Goal: Task Accomplishment & Management: Use online tool/utility

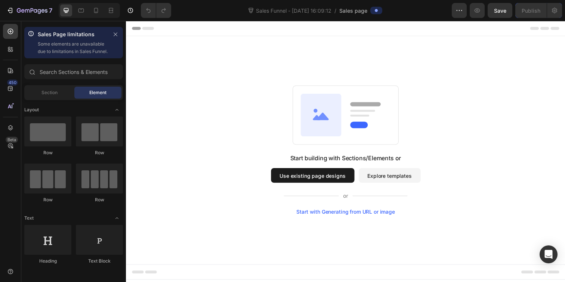
click at [314, 176] on button "Use existing page designs" at bounding box center [316, 178] width 85 height 15
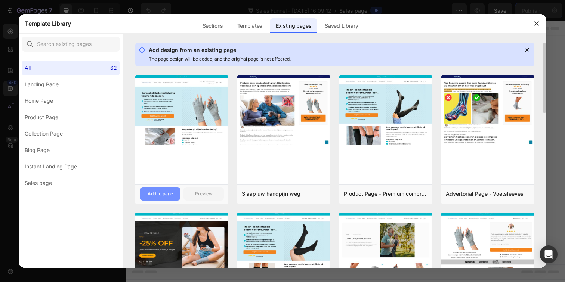
click at [167, 197] on div "Add to page" at bounding box center [160, 194] width 25 height 7
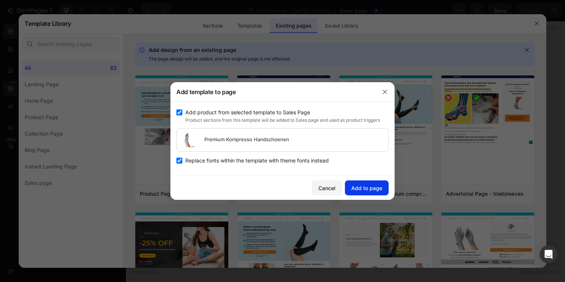
click at [355, 191] on div "Add to page" at bounding box center [366, 188] width 31 height 8
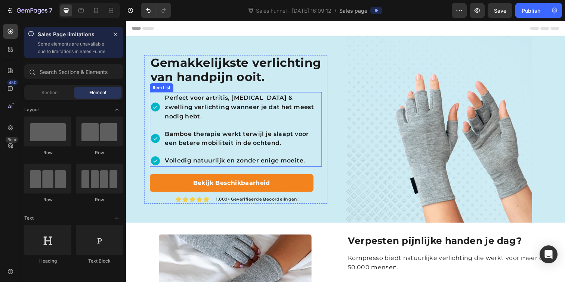
click at [192, 136] on p "Bamboe therapie werkt terwijl je slaapt voor een betere mobiliteit in de ochten…" at bounding box center [245, 141] width 159 height 19
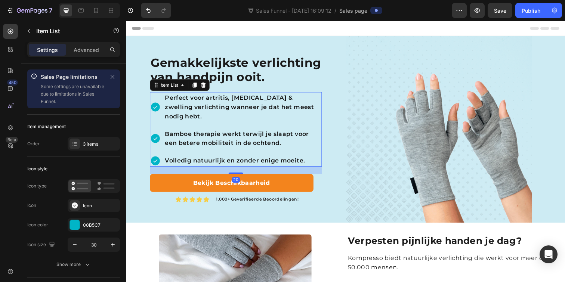
click at [192, 136] on p "Bamboe therapie werkt terwijl je slaapt voor een betere mobiliteit in de ochten…" at bounding box center [245, 141] width 159 height 19
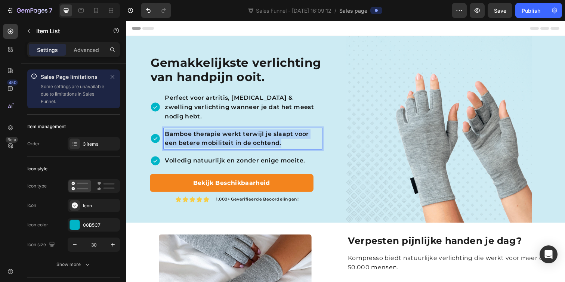
click at [192, 136] on p "Bamboe therapie werkt terwijl je slaapt voor een betere mobiliteit in de ochten…" at bounding box center [245, 141] width 159 height 19
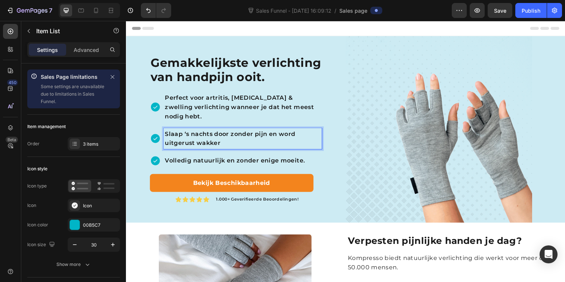
click at [231, 138] on p "Slaap ‘s nachts door zonder pijn en word uitgerust wakker" at bounding box center [245, 141] width 159 height 19
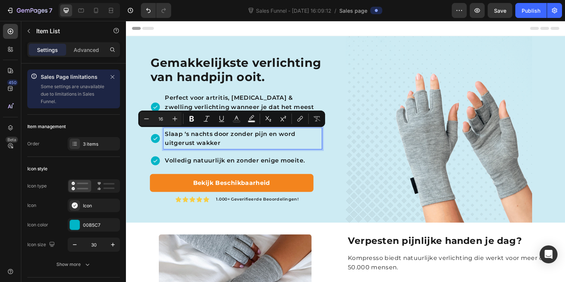
click at [243, 166] on p "Volledig natuurlijk en zonder enige moeite." at bounding box center [245, 164] width 159 height 10
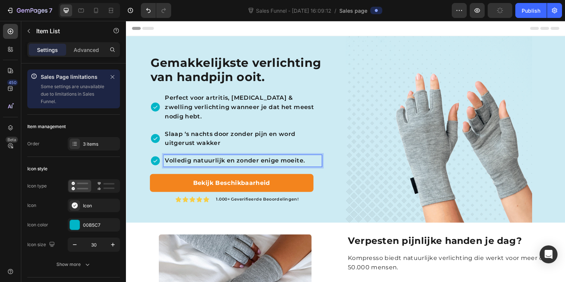
click at [238, 162] on p "Volledig natuurlijk en zonder enige moeite." at bounding box center [245, 164] width 159 height 10
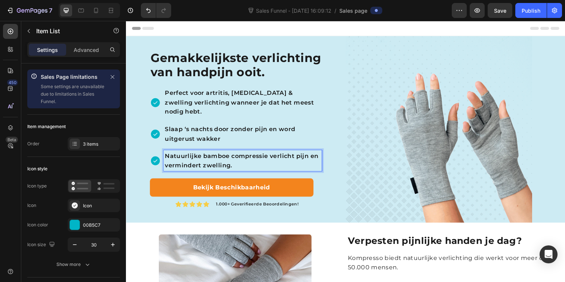
click at [225, 132] on p "Slaap ‘s nachts door zonder pijn en word uitgerust wakker" at bounding box center [245, 136] width 159 height 19
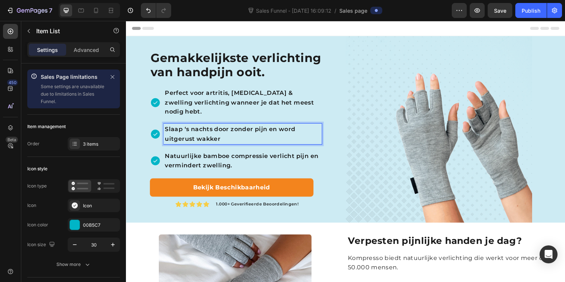
click at [232, 139] on p "Slaap ‘s nachts door zonder pijn en word uitgerust wakker" at bounding box center [245, 136] width 159 height 19
click at [213, 107] on p "Perfect voor artritis, trigger finger & zwelling verlichting wanneer je dat het…" at bounding box center [245, 104] width 159 height 29
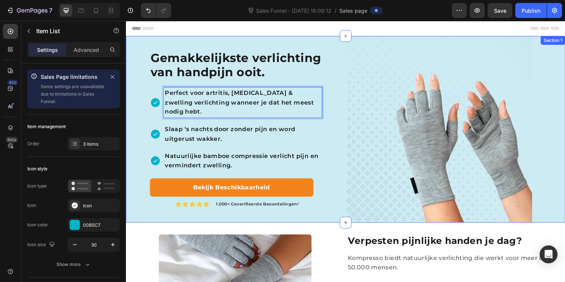
click at [333, 123] on div "Gemakkelijkste verlichting van handpijn ooit. Heading Perfect voor artritis, tr…" at bounding box center [238, 131] width 224 height 191
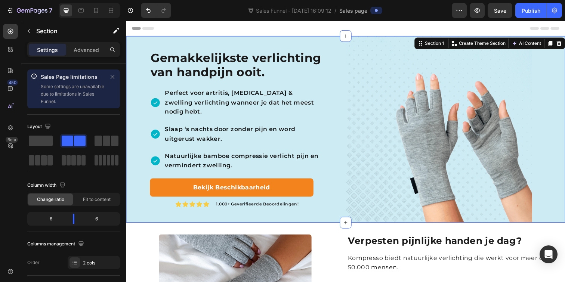
click at [193, 60] on strong "Gemakkelijkste verlichting van handpijn ooit." at bounding box center [238, 65] width 174 height 29
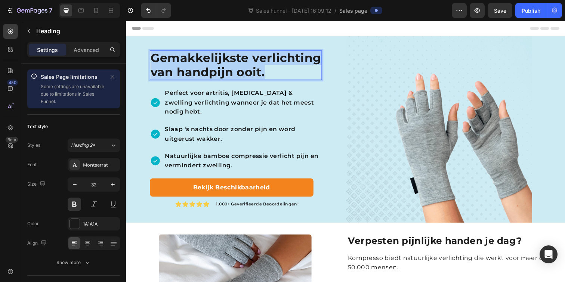
click at [193, 60] on strong "Gemakkelijkste verlichting van handpijn ooit." at bounding box center [238, 65] width 174 height 29
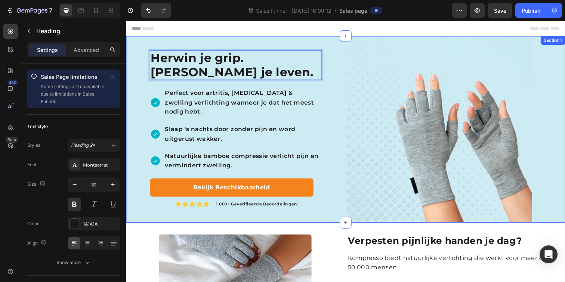
click at [336, 104] on div "Herwin je grip. Herwin je leven. Heading 20 Perfect voor artritis, trigger fing…" at bounding box center [238, 131] width 224 height 191
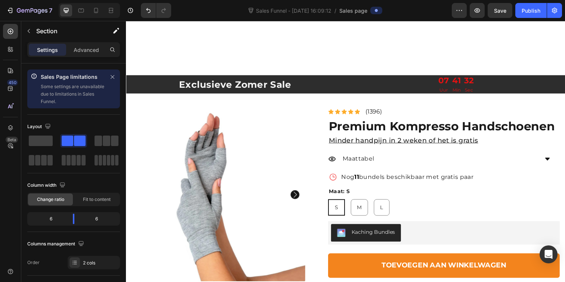
scroll to position [1142, 0]
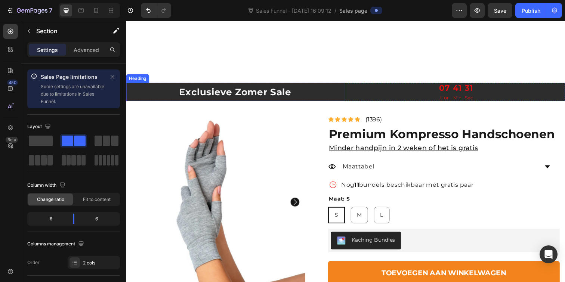
click at [262, 93] on h2 "Exclusieve Zomer Sale" at bounding box center [237, 93] width 223 height 13
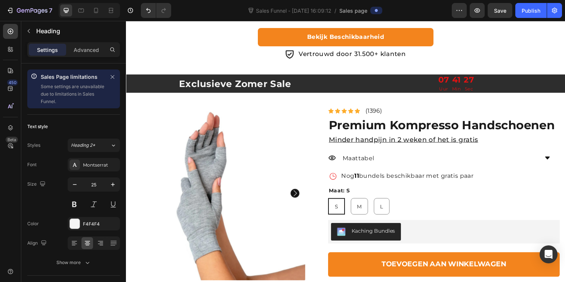
scroll to position [610, 0]
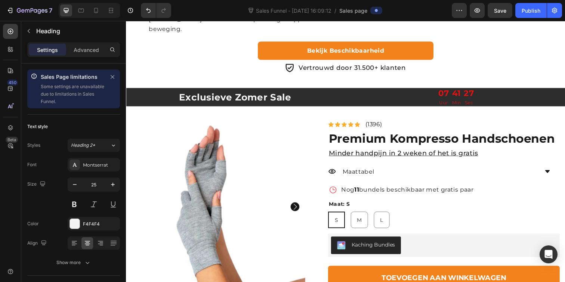
click at [261, 96] on h2 "Exclusieve Zomer Sale" at bounding box center [237, 98] width 223 height 13
click at [253, 99] on p "Exclusieve Zomer Sale" at bounding box center [237, 98] width 221 height 11
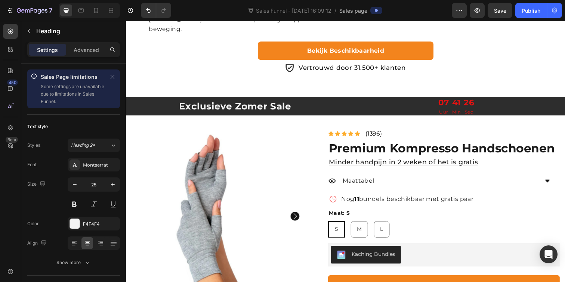
scroll to position [1138, 0]
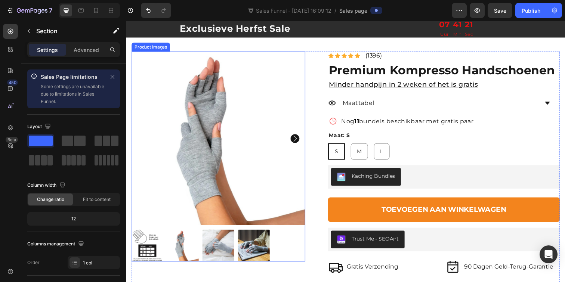
scroll to position [1208, 0]
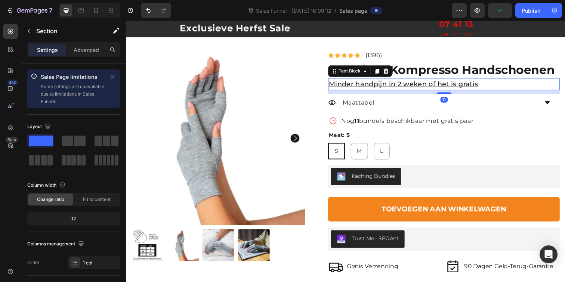
click at [349, 85] on p "Minder handpijn in 2 weken of het is gratis" at bounding box center [450, 85] width 235 height 11
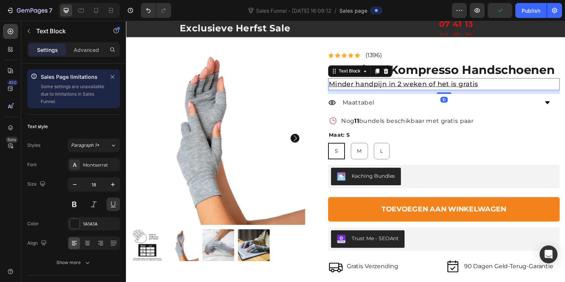
click at [349, 85] on p "Minder handpijn in 2 weken of het is gratis" at bounding box center [450, 85] width 235 height 11
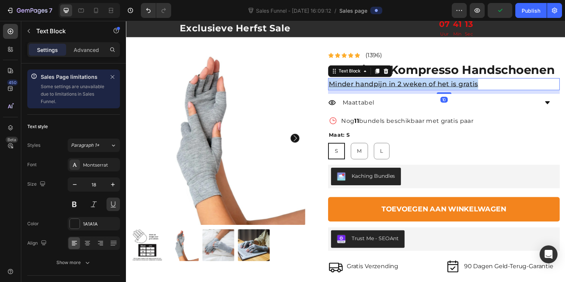
click at [349, 85] on p "Minder handpijn in 2 weken of het is gratis" at bounding box center [450, 85] width 235 height 11
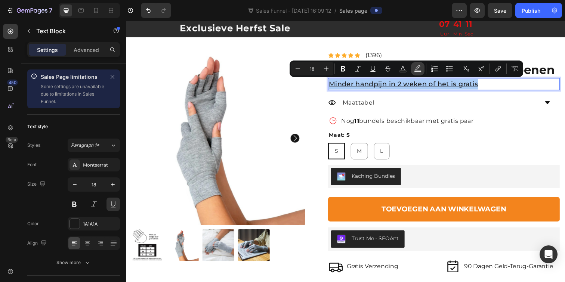
click at [421, 68] on icon "Editor contextual toolbar" at bounding box center [417, 68] width 7 height 7
type input "000000"
type input "77"
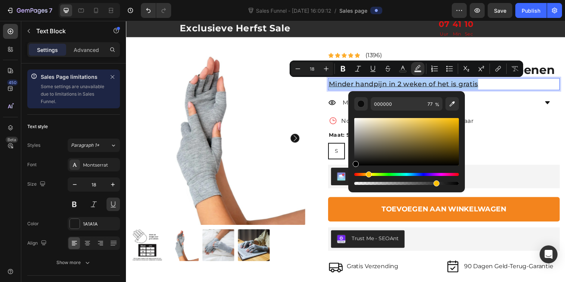
click at [367, 175] on div "Hue" at bounding box center [406, 174] width 105 height 3
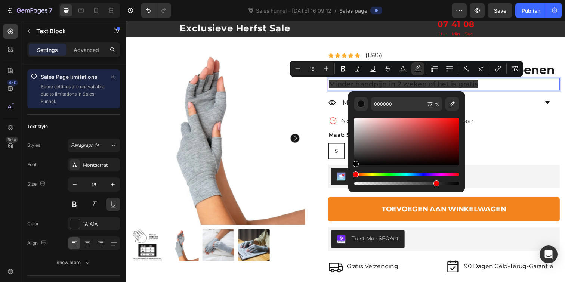
click at [373, 175] on div "Hue" at bounding box center [406, 174] width 105 height 3
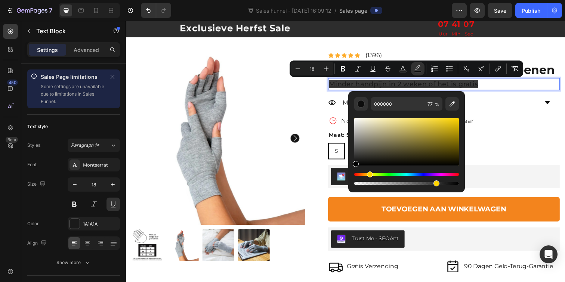
drag, startPoint x: 373, startPoint y: 175, endPoint x: 369, endPoint y: 175, distance: 3.8
click at [369, 175] on div "Hue" at bounding box center [370, 175] width 6 height 6
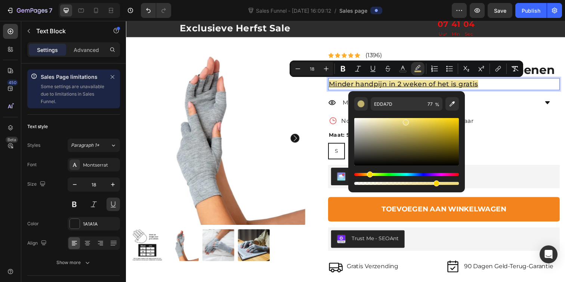
type input "EDDA7B"
click at [405, 121] on div "Editor contextual toolbar" at bounding box center [406, 141] width 105 height 47
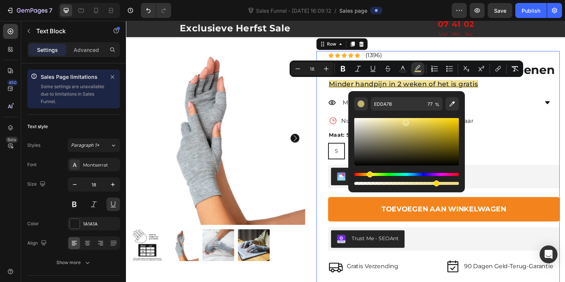
click at [507, 93] on div "Icon Icon Icon Icon Icon Icon List (1396) Text Block Row Premium Kompresso Hand…" at bounding box center [450, 170] width 237 height 237
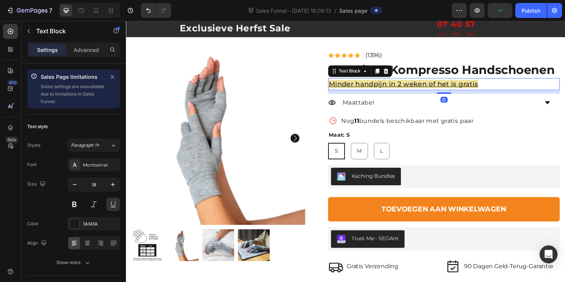
click at [350, 84] on span "Minder handpijn in 2 weken of het is gratis" at bounding box center [409, 85] width 153 height 8
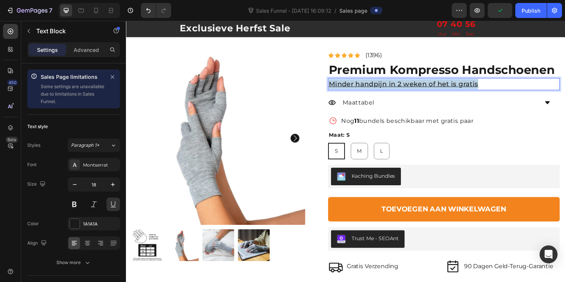
click at [350, 84] on span "Minder handpijn in 2 weken of het is gratis" at bounding box center [409, 85] width 153 height 8
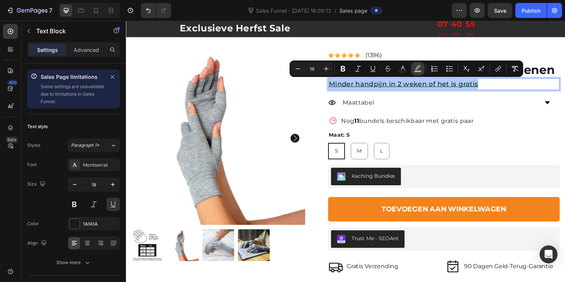
click at [416, 71] on rect "Editor contextual toolbar" at bounding box center [418, 72] width 7 height 2
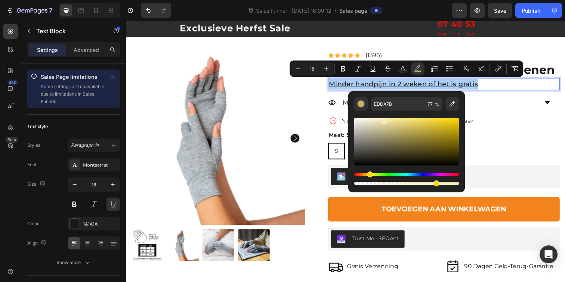
click at [383, 120] on div "Editor contextual toolbar" at bounding box center [406, 141] width 105 height 47
type input "F4E9B2"
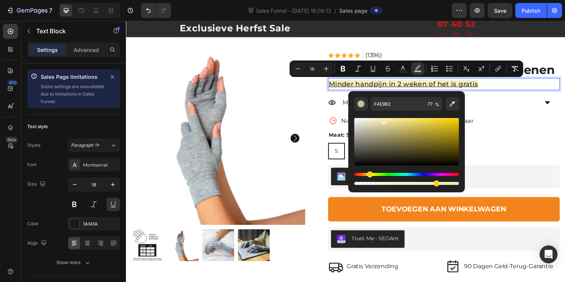
click at [513, 90] on p "Minder handpijn in 2 weken of het is gratis" at bounding box center [450, 85] width 235 height 11
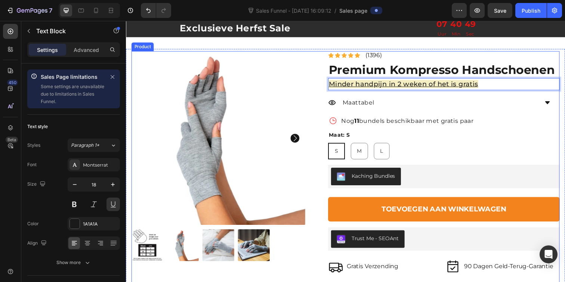
click at [319, 127] on div "Gratis Verzending Item List 90 Dagen Garantie Item List Row Product Images Icon…" at bounding box center [350, 173] width 437 height 243
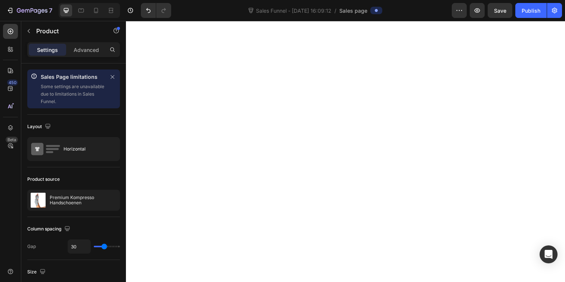
scroll to position [827, 0]
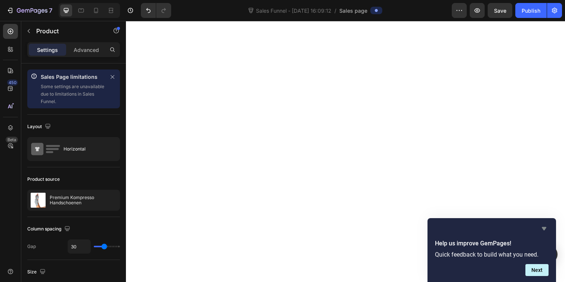
click at [545, 228] on icon "Hide survey" at bounding box center [544, 228] width 4 height 3
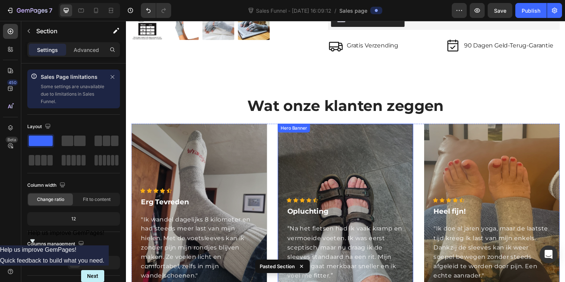
scroll to position [1413, 0]
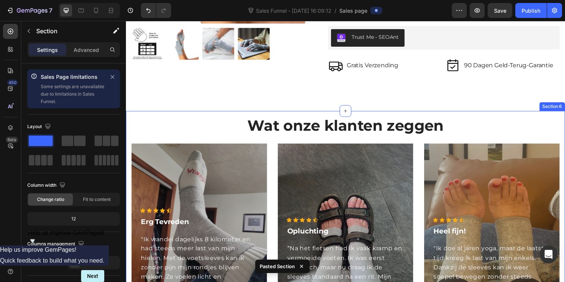
click at [130, 137] on div "Wat onze klanten zeggen Heading Icon Icon Icon Icon Icon Icon List Hoz Erg Tevr…" at bounding box center [350, 225] width 449 height 224
click at [129, 124] on div "Wat onze klanten zeggen Heading Icon Icon Icon Icon Icon Icon List Hoz Erg Tevr…" at bounding box center [350, 225] width 449 height 224
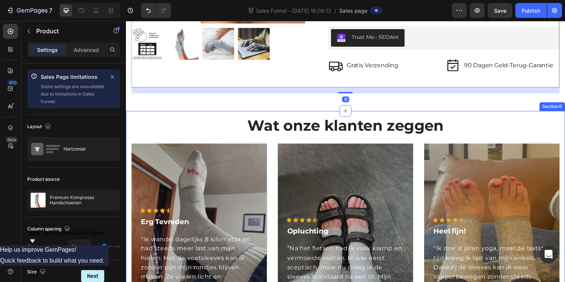
click at [127, 121] on div "Wat onze klanten zeggen Heading Icon Icon Icon Icon Icon Icon List Hoz Erg Tevr…" at bounding box center [350, 225] width 449 height 224
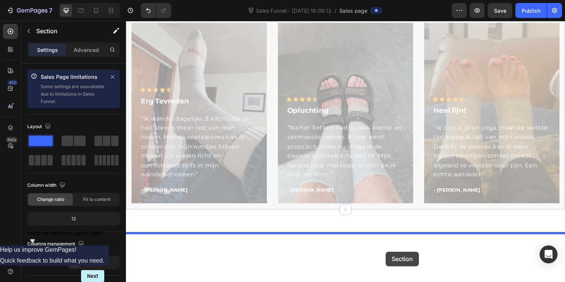
scroll to position [1029, 0]
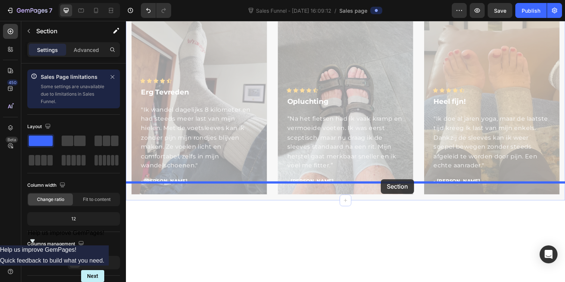
drag, startPoint x: 427, startPoint y: 104, endPoint x: 386, endPoint y: 183, distance: 88.9
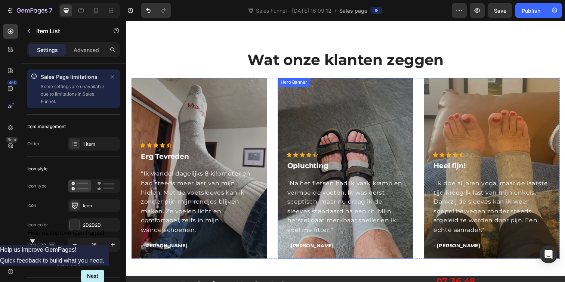
scroll to position [1166, 0]
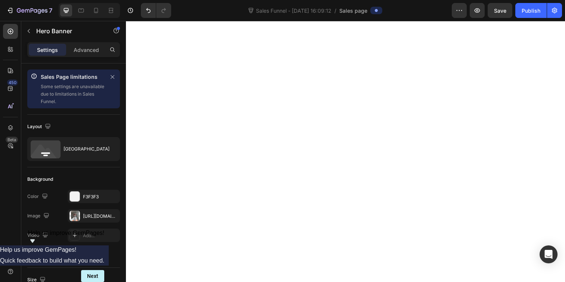
click at [98, 215] on div "[URL][DOMAIN_NAME]" at bounding box center [94, 216] width 22 height 7
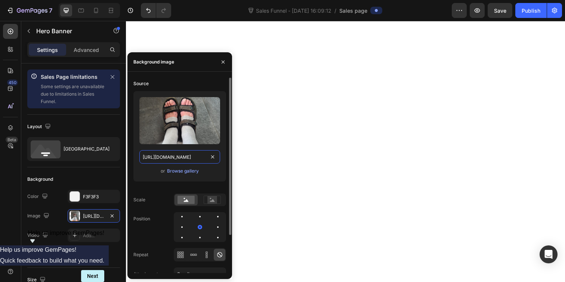
click at [172, 157] on input "[URL][DOMAIN_NAME]" at bounding box center [179, 156] width 81 height 13
paste input "3/HlRXsx32G"
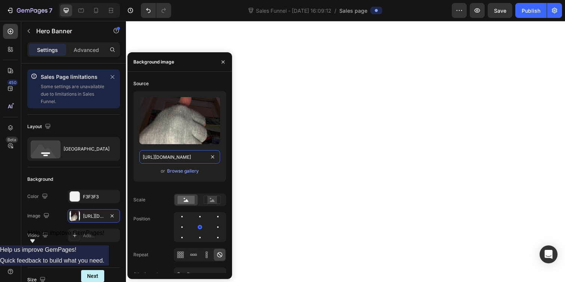
type input "https://images.loox.io/uploads/2025/7/13/HlRXsx32G_mid.jpg"
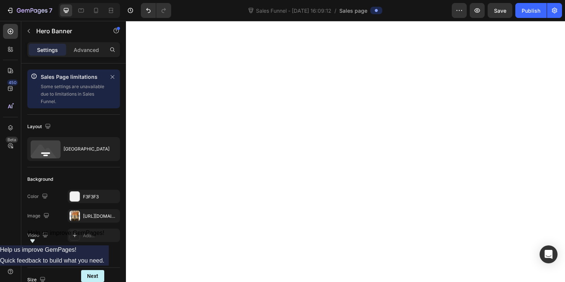
click at [93, 217] on div "https://images.loox.io/uploads/2025/3/10/TNW4_dc2wE_mid.jpg" at bounding box center [94, 216] width 22 height 7
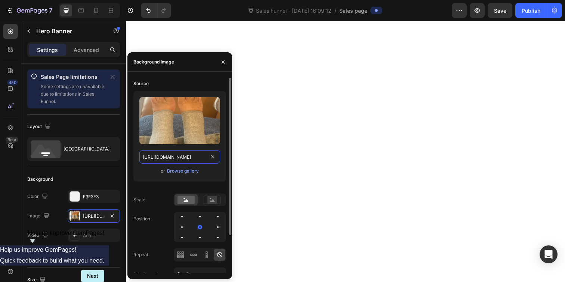
click at [177, 158] on input "https://images.loox.io/uploads/2025/3/10/TNW4_dc2wE_mid.jpg" at bounding box center [179, 156] width 81 height 13
paste input "7/18/YYPl-6nRG"
type input "https://images.loox.io/uploads/2025/7/18/YYPl-6nRG_mid.jpg"
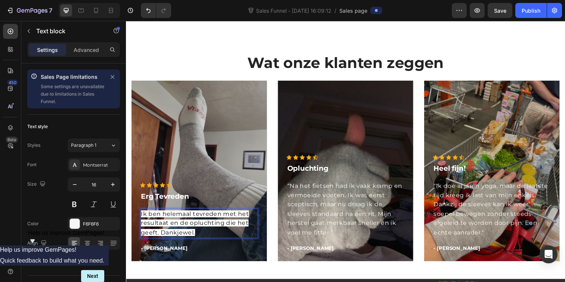
scroll to position [1195, 0]
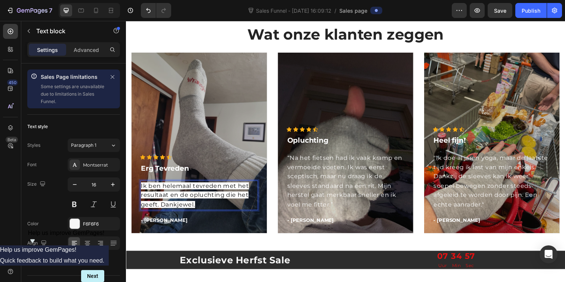
click at [158, 192] on span "Ik ben helemaal tevreden met het resultaat en de opluchting die het geeft. Dank…" at bounding box center [196, 199] width 110 height 26
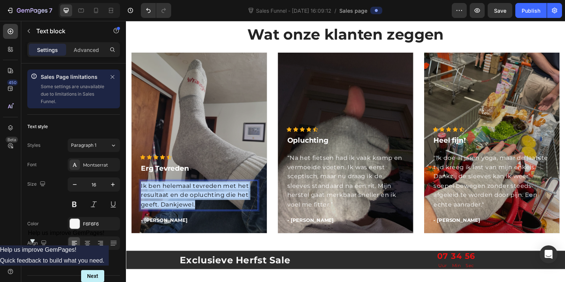
click at [158, 192] on span "Ik ben helemaal tevreden met het resultaat en de opluchting die het geeft. Dank…" at bounding box center [196, 199] width 110 height 26
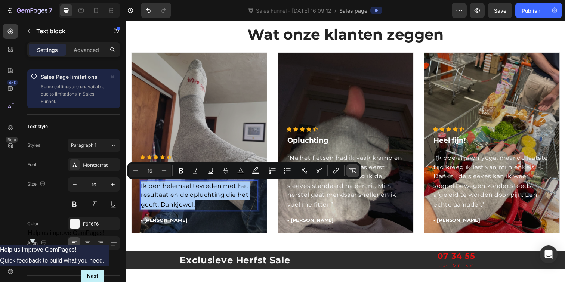
click at [352, 170] on icon "Editor contextual toolbar" at bounding box center [353, 170] width 7 height 5
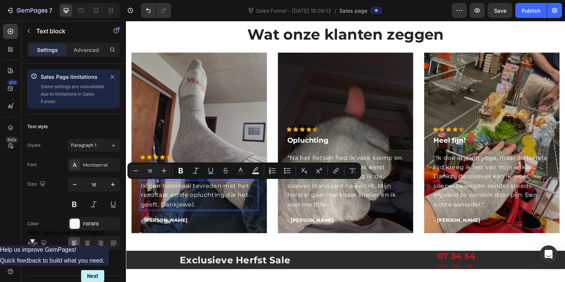
click at [203, 210] on p "Ik ben helemaal tevreden met het resultaat en de opluchting die het geeft. Dank…" at bounding box center [200, 199] width 119 height 29
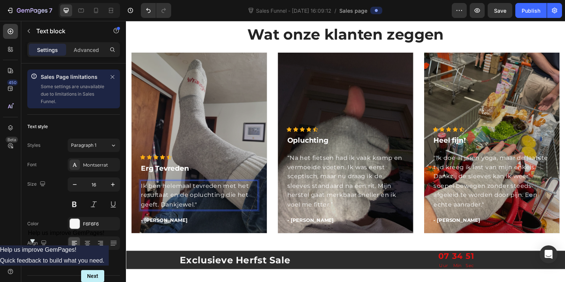
click at [141, 190] on div "Ik ben helemaal tevreden met het resultaat en de opluchting die het geeft. Dank…" at bounding box center [201, 199] width 120 height 30
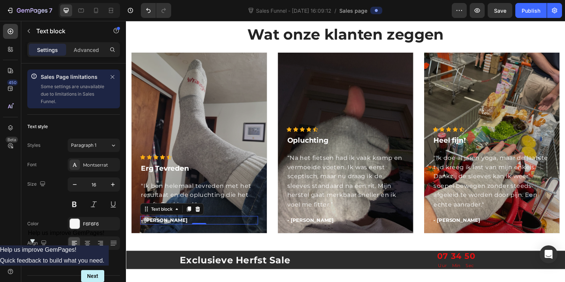
click at [151, 227] on p "- [PERSON_NAME]" at bounding box center [200, 224] width 119 height 7
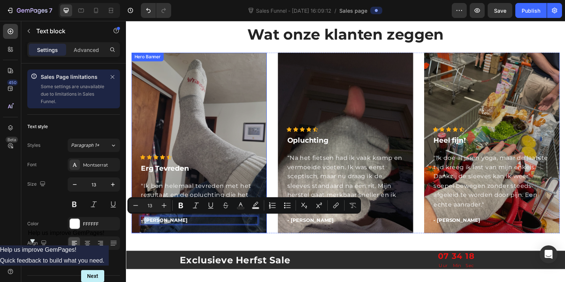
click at [196, 98] on div "Overlay" at bounding box center [201, 145] width 138 height 185
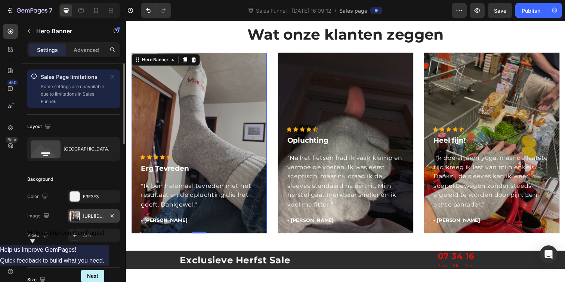
click at [77, 218] on div at bounding box center [75, 216] width 10 height 10
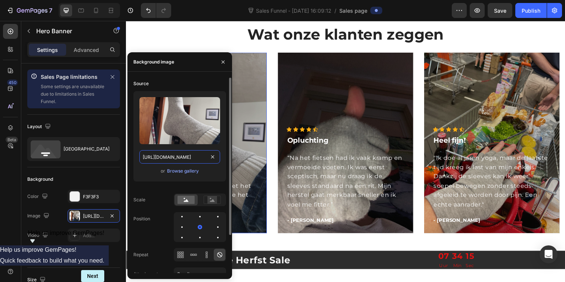
click at [181, 156] on input "[URL][DOMAIN_NAME]" at bounding box center [179, 156] width 81 height 13
paste input "9/10/d5VeT8sM5"
type input "[URL][DOMAIN_NAME]"
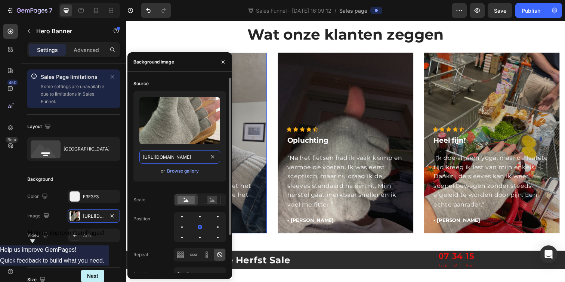
scroll to position [0, 70]
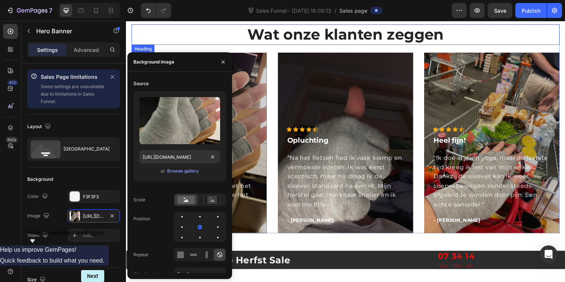
click at [236, 28] on h2 "Wat onze klanten zeggen" at bounding box center [350, 34] width 437 height 21
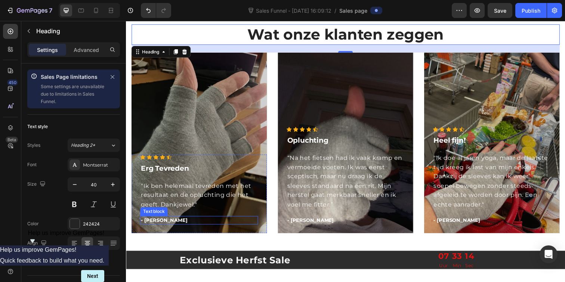
click at [155, 226] on p "- [PERSON_NAME]" at bounding box center [200, 224] width 119 height 7
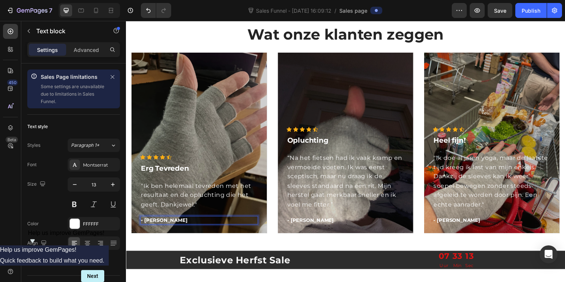
click at [153, 226] on p "- [PERSON_NAME]" at bounding box center [200, 224] width 119 height 7
click at [170, 226] on p "- Gustave B." at bounding box center [200, 224] width 119 height 7
click at [344, 95] on div "Overlay" at bounding box center [350, 145] width 138 height 185
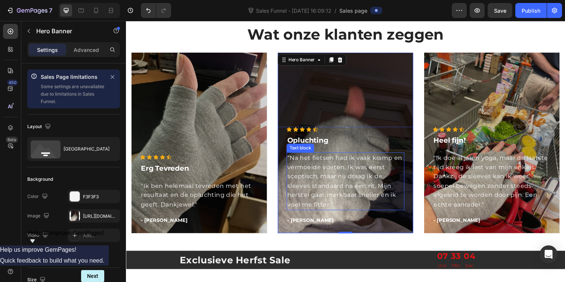
click at [333, 191] on p "“Na het fietsen had ik vaak kramp en vermoeide voeten. Ik was eerst sceptisch, …" at bounding box center [350, 185] width 119 height 58
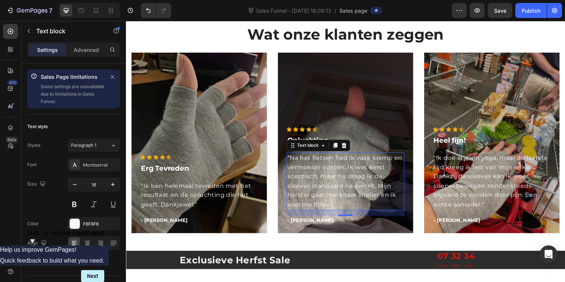
click at [313, 177] on p "“Na het fietsen had ik vaak kramp en vermoeide voeten. Ik was eerst sceptisch, …" at bounding box center [350, 185] width 119 height 58
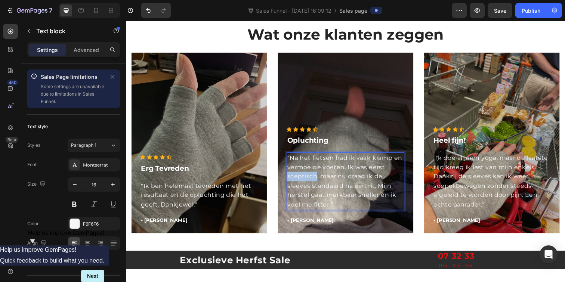
click at [313, 177] on p "“Na het fietsen had ik vaak kramp en vermoeide voeten. Ik was eerst sceptisch, …" at bounding box center [350, 185] width 119 height 58
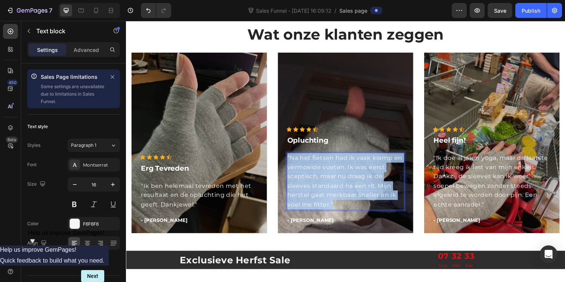
click at [313, 177] on p "“Na het fietsen had ik vaak kramp en vermoeide voeten. Ik was eerst sceptisch, …" at bounding box center [350, 185] width 119 height 58
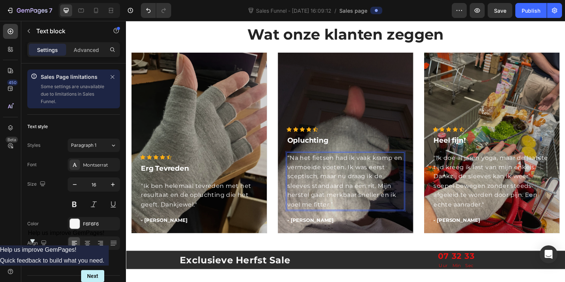
scroll to position [1233, 0]
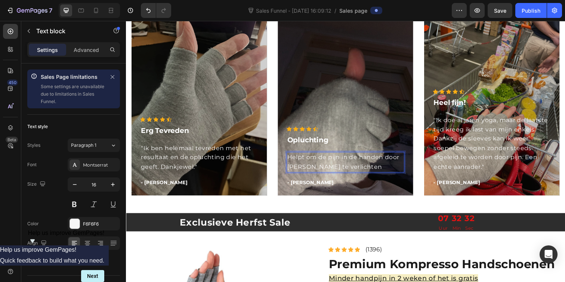
click at [292, 160] on p "Helpt om de pijn in de handen door artrose te verlichten" at bounding box center [350, 165] width 119 height 19
click at [358, 169] on p ""Helpt om de pijn in de handen door artrose te verlichten" at bounding box center [350, 165] width 119 height 19
click at [301, 188] on p "- [PERSON_NAME]" at bounding box center [350, 185] width 119 height 7
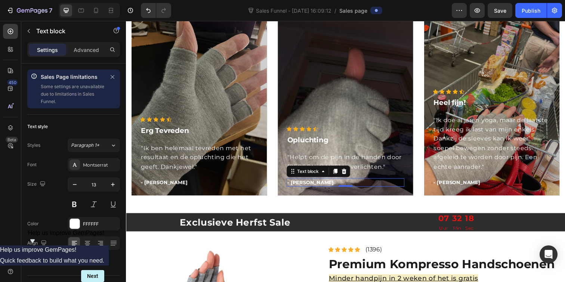
click at [301, 188] on p "- [PERSON_NAME]" at bounding box center [350, 185] width 119 height 7
click at [306, 187] on p "- JM V." at bounding box center [350, 185] width 119 height 7
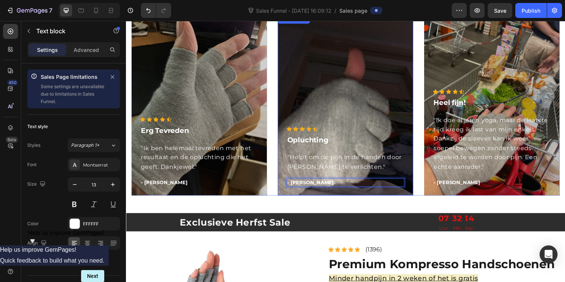
click at [369, 117] on div "Overlay" at bounding box center [350, 107] width 138 height 185
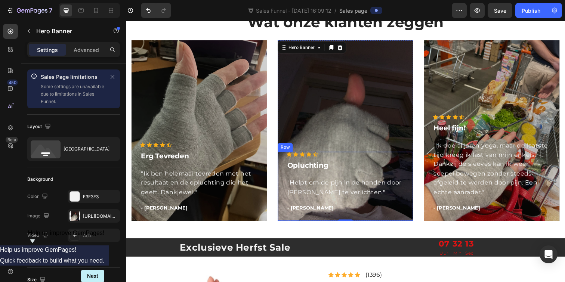
scroll to position [1197, 0]
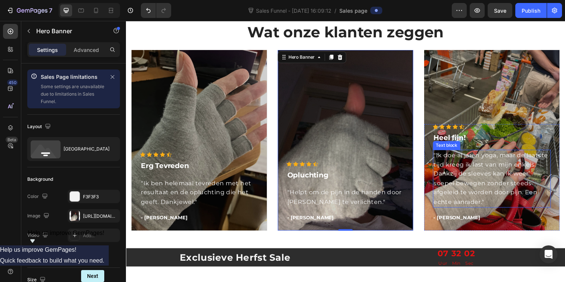
click at [505, 164] on p ""Ik doe al jaren yoga, maar de laatste tijd kreeg ik last van mijn enkels. Dank…" at bounding box center [499, 182] width 119 height 58
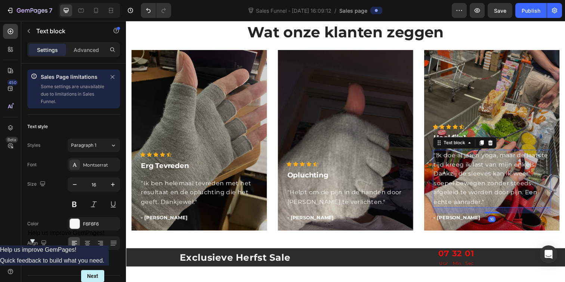
click at [505, 164] on p ""Ik doe al jaren yoga, maar de laatste tijd kreeg ik last van mijn enkels. Dank…" at bounding box center [499, 182] width 119 height 58
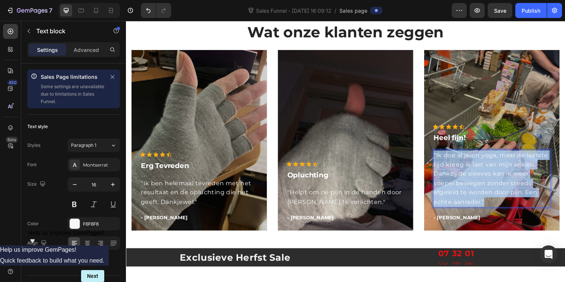
click at [505, 164] on p ""Ik doe al jaren yoga, maar de laatste tijd kreeg ik last van mijn enkels. Dank…" at bounding box center [499, 182] width 119 height 58
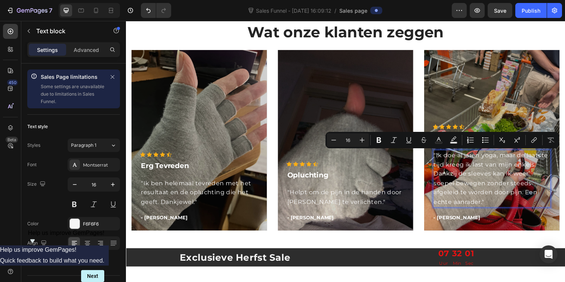
scroll to position [1226, 0]
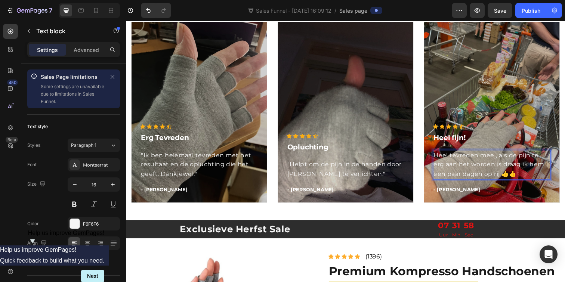
click at [442, 157] on p "Heel tevreden mee , als de pijn te erg aan het worden is draag ik hem een paar …" at bounding box center [499, 167] width 119 height 29
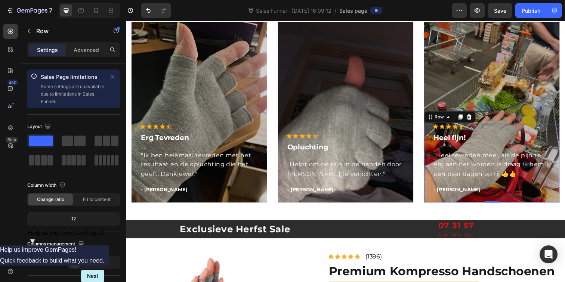
click at [453, 198] on div "Icon Icon Icon Icon Icon Icon List Hoz Heel fijn! Text block "Heel tevreden mee…" at bounding box center [500, 166] width 138 height 80
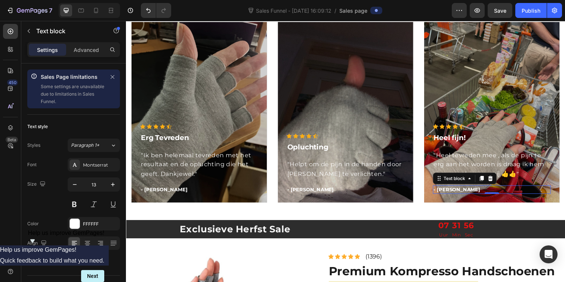
click at [452, 193] on p "- [PERSON_NAME]" at bounding box center [499, 193] width 119 height 7
click at [450, 193] on p "- [PERSON_NAME]" at bounding box center [499, 193] width 119 height 7
click at [458, 194] on p "- Ann V." at bounding box center [499, 193] width 119 height 7
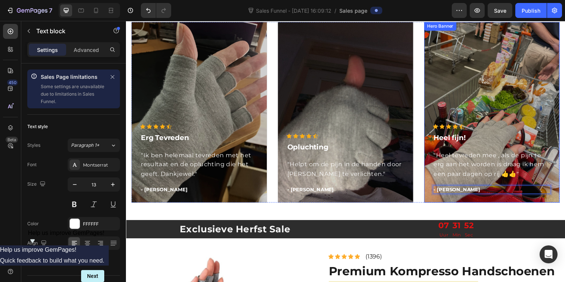
click at [502, 77] on div "Overlay" at bounding box center [500, 114] width 138 height 185
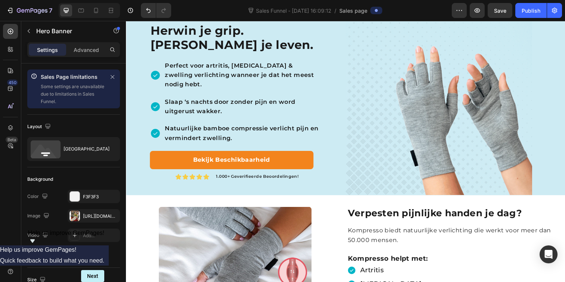
scroll to position [0, 0]
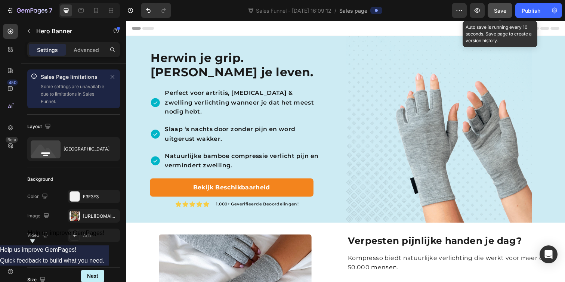
click at [497, 7] on span "Save" at bounding box center [500, 10] width 12 height 6
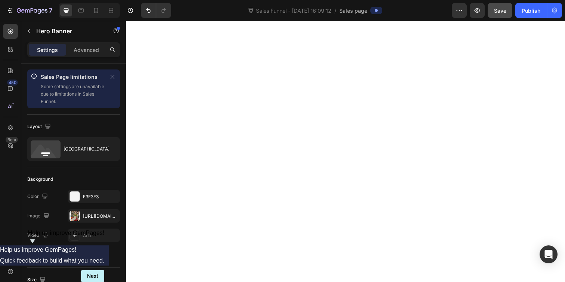
scroll to position [906, 0]
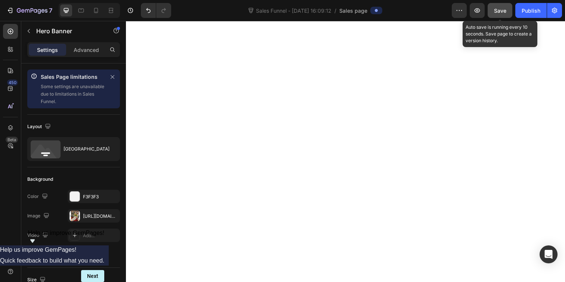
click at [493, 10] on button "Save" at bounding box center [500, 10] width 25 height 15
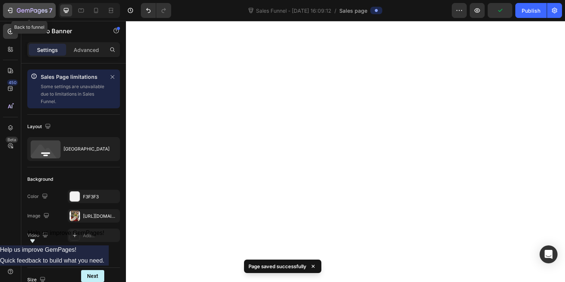
click at [13, 13] on icon "button" at bounding box center [9, 10] width 7 height 7
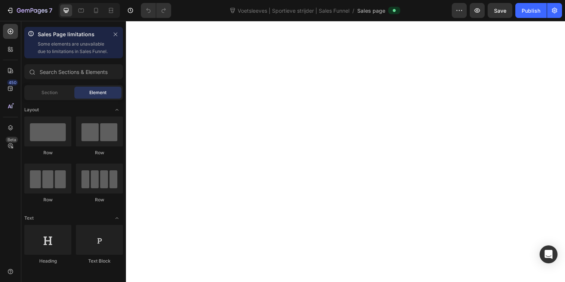
scroll to position [1138, 0]
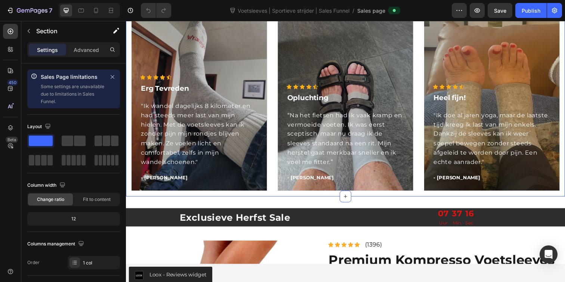
scroll to position [1239, 0]
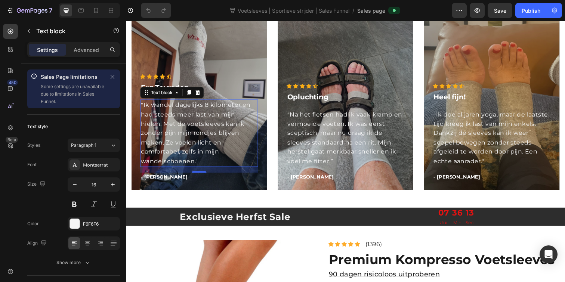
click at [157, 138] on p ""Ik wandel dagelijks 8 kilometer en had steeds meer last van mijn hielen. Met d…" at bounding box center [200, 135] width 119 height 67
click at [167, 55] on div "Overlay" at bounding box center [201, 101] width 138 height 185
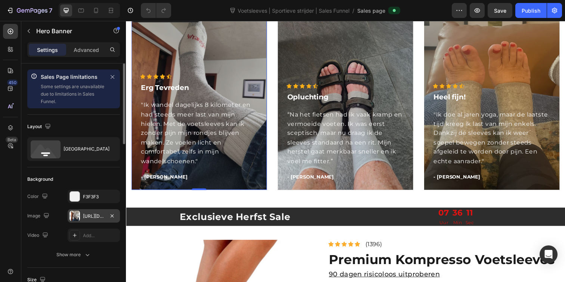
click at [91, 218] on div "[URL][DOMAIN_NAME]" at bounding box center [94, 216] width 22 height 7
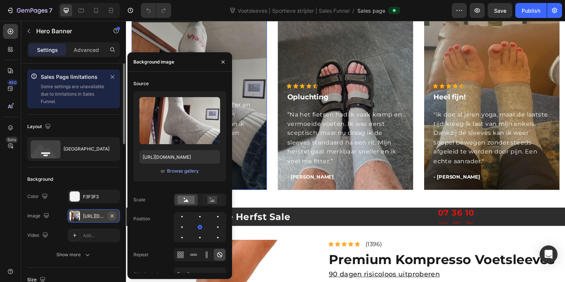
click at [113, 217] on icon "button" at bounding box center [112, 215] width 3 height 3
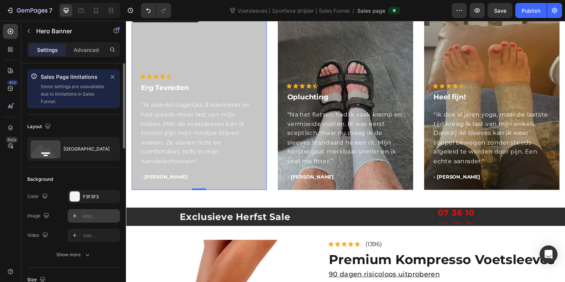
click at [96, 217] on div "Add..." at bounding box center [100, 216] width 35 height 7
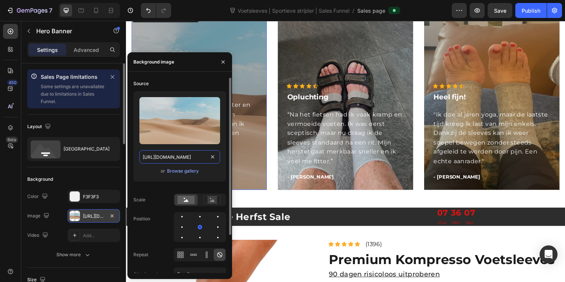
click at [171, 158] on input "[URL][DOMAIN_NAME]" at bounding box center [179, 156] width 81 height 13
paste input "[DOMAIN_NAME][URL]"
type input "[URL][DOMAIN_NAME]"
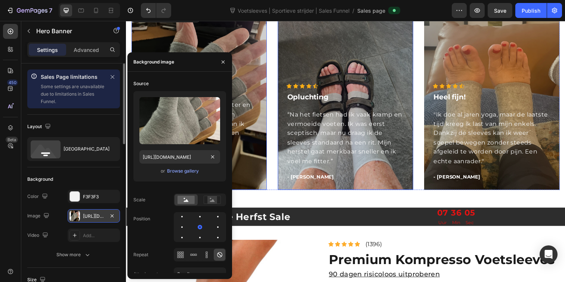
click at [339, 49] on div "Overlay" at bounding box center [350, 101] width 138 height 185
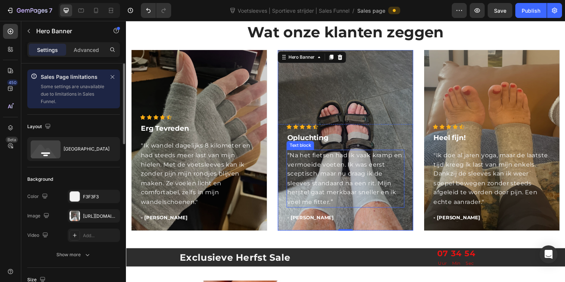
scroll to position [1192, 0]
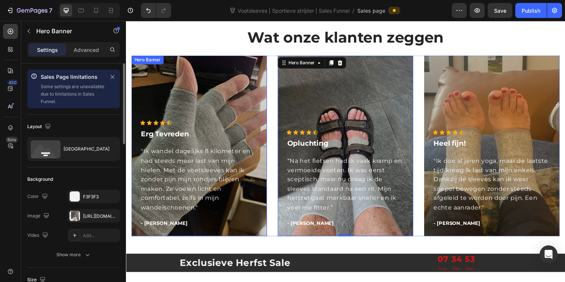
click at [195, 84] on div "Overlay" at bounding box center [201, 148] width 138 height 185
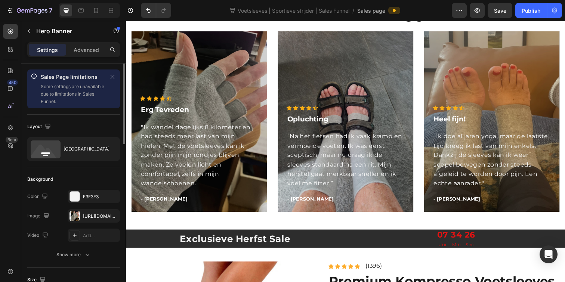
scroll to position [702, 0]
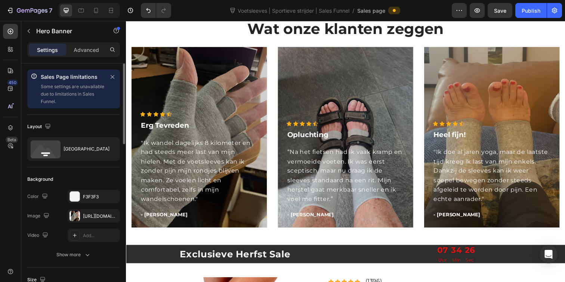
click at [213, 88] on div "Overlay" at bounding box center [201, 139] width 138 height 185
click at [99, 215] on div "[URL][DOMAIN_NAME]" at bounding box center [94, 216] width 22 height 7
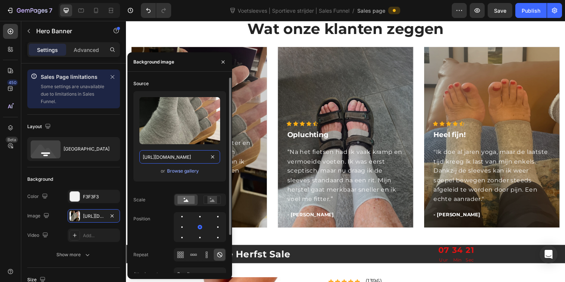
click at [180, 159] on input "[URL][DOMAIN_NAME]" at bounding box center [179, 156] width 81 height 13
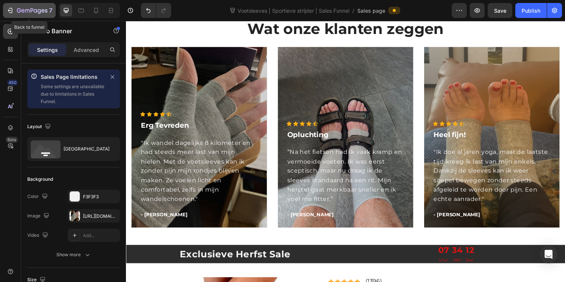
click at [23, 13] on icon "button" at bounding box center [32, 11] width 31 height 6
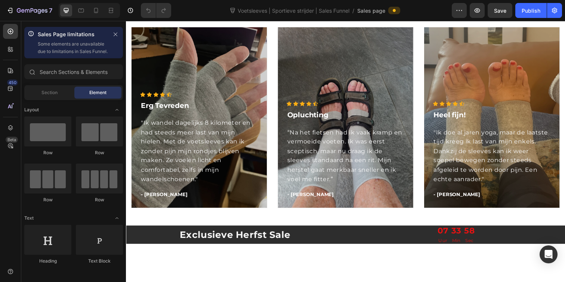
scroll to position [714, 0]
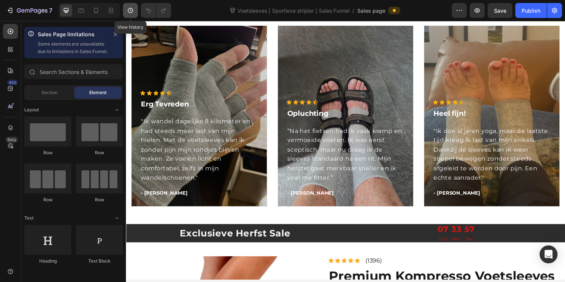
click at [132, 10] on icon "button" at bounding box center [130, 10] width 7 height 7
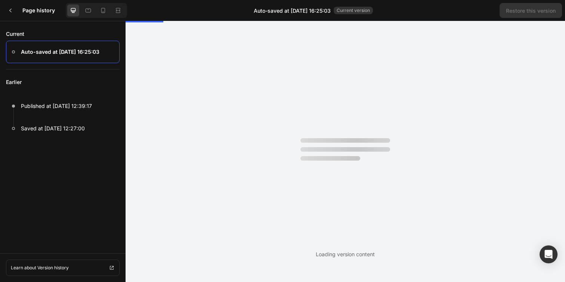
scroll to position [0, 0]
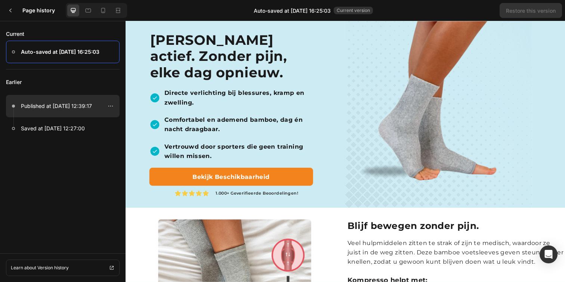
click at [93, 105] on div at bounding box center [63, 106] width 114 height 22
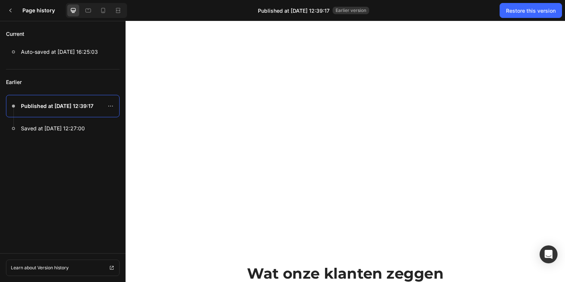
scroll to position [1067, 0]
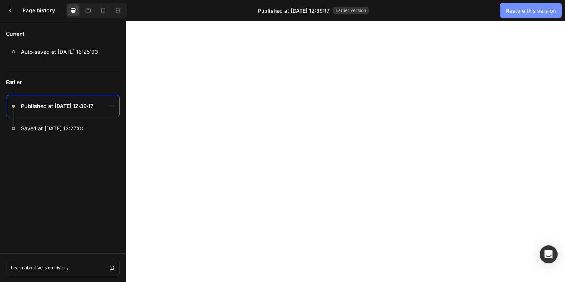
click at [526, 13] on div "Restore this version" at bounding box center [531, 11] width 50 height 8
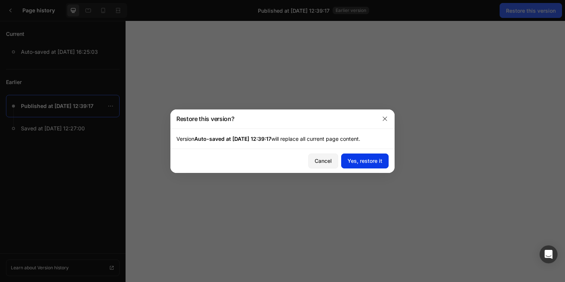
click at [360, 162] on div "Yes, restore it" at bounding box center [365, 161] width 35 height 8
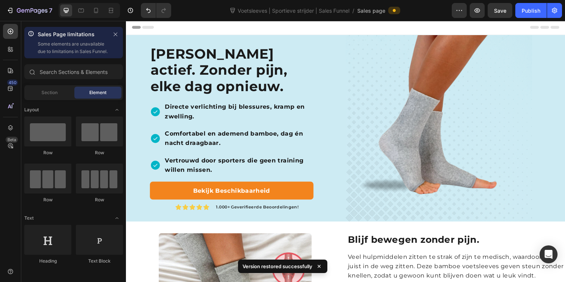
scroll to position [0, 0]
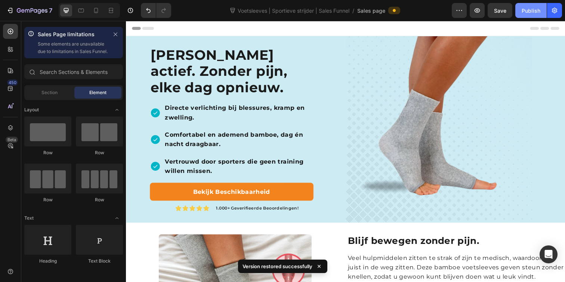
click at [545, 12] on button "Publish" at bounding box center [530, 10] width 31 height 15
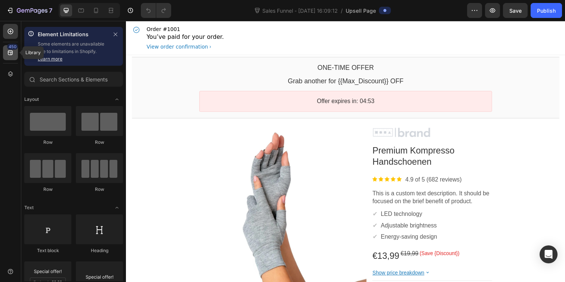
click at [9, 52] on icon at bounding box center [10, 52] width 5 height 5
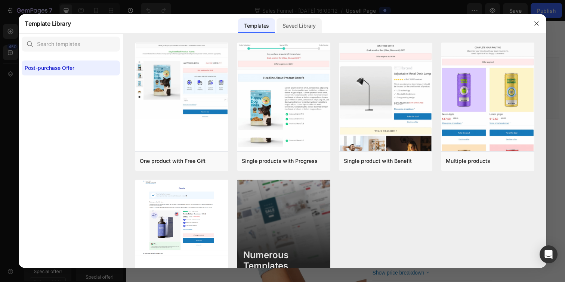
click at [306, 26] on div "Saved Library" at bounding box center [299, 25] width 45 height 15
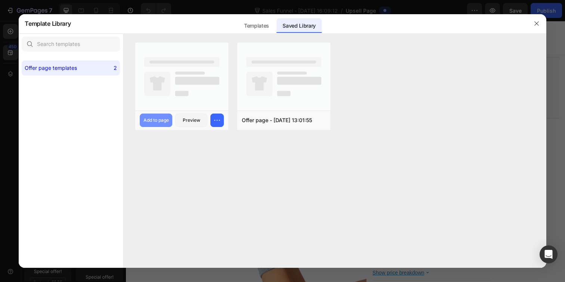
click at [153, 122] on div "Add to page" at bounding box center [156, 120] width 25 height 7
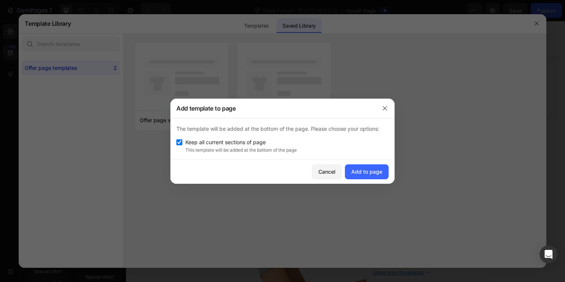
click at [256, 138] on span "Keep all current sections of page" at bounding box center [225, 142] width 80 height 9
checkbox input "false"
click at [366, 171] on div "Add to page" at bounding box center [366, 172] width 31 height 8
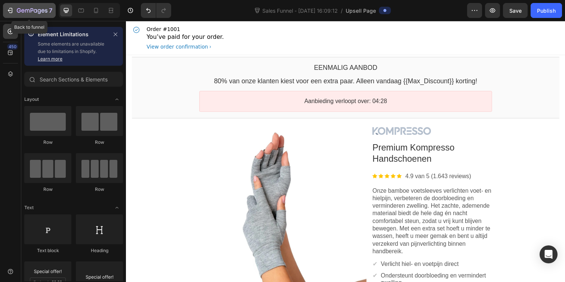
click at [12, 12] on icon "button" at bounding box center [9, 10] width 7 height 7
